Goal: Browse casually

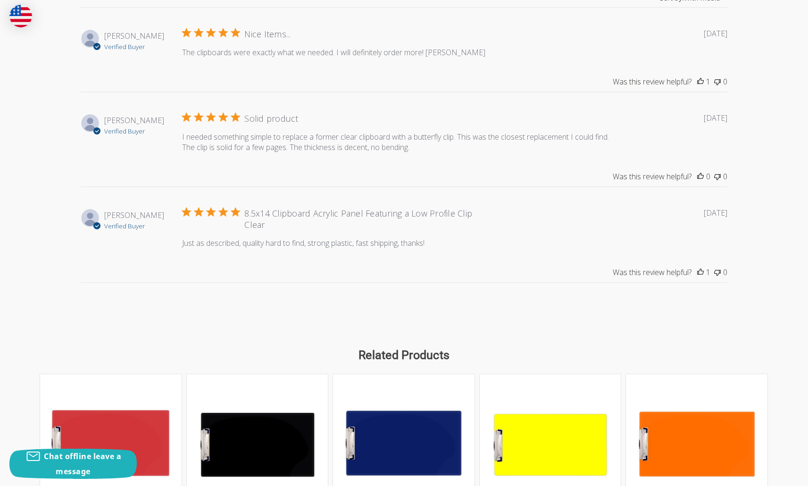
scroll to position [1458, 0]
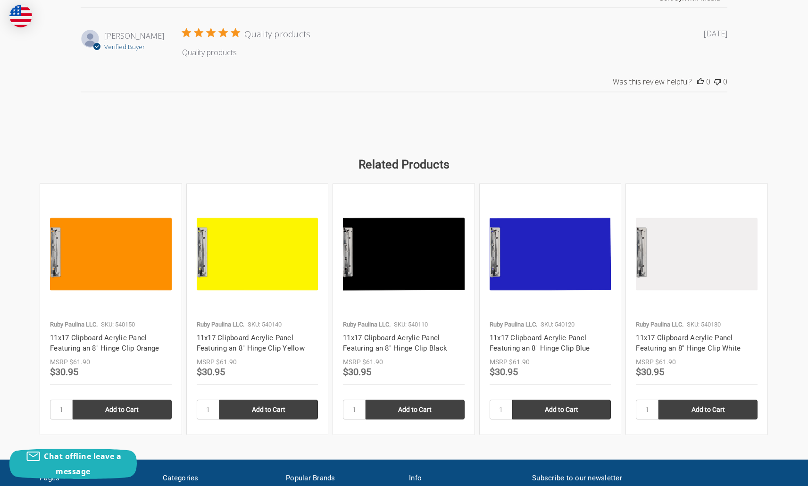
scroll to position [1318, 0]
